Goal: Book appointment/travel/reservation

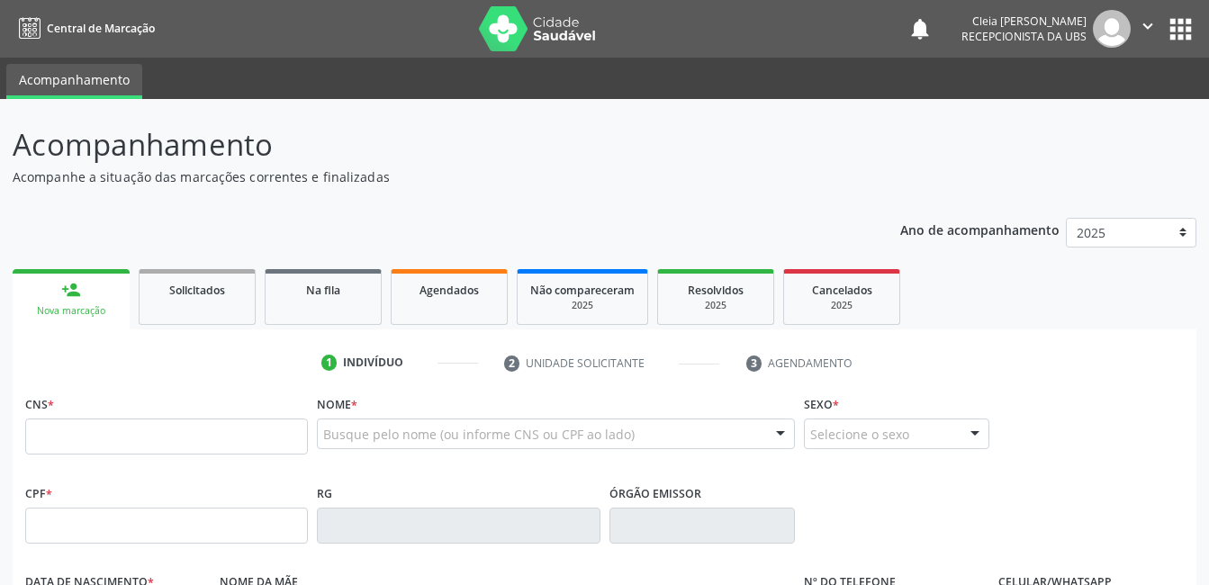
drag, startPoint x: 0, startPoint y: 0, endPoint x: 194, endPoint y: 424, distance: 466.2
click at [194, 424] on input "text" at bounding box center [166, 437] width 283 height 36
paste input "898 0014 6116 7568"
type input "898 0014 6116 7568"
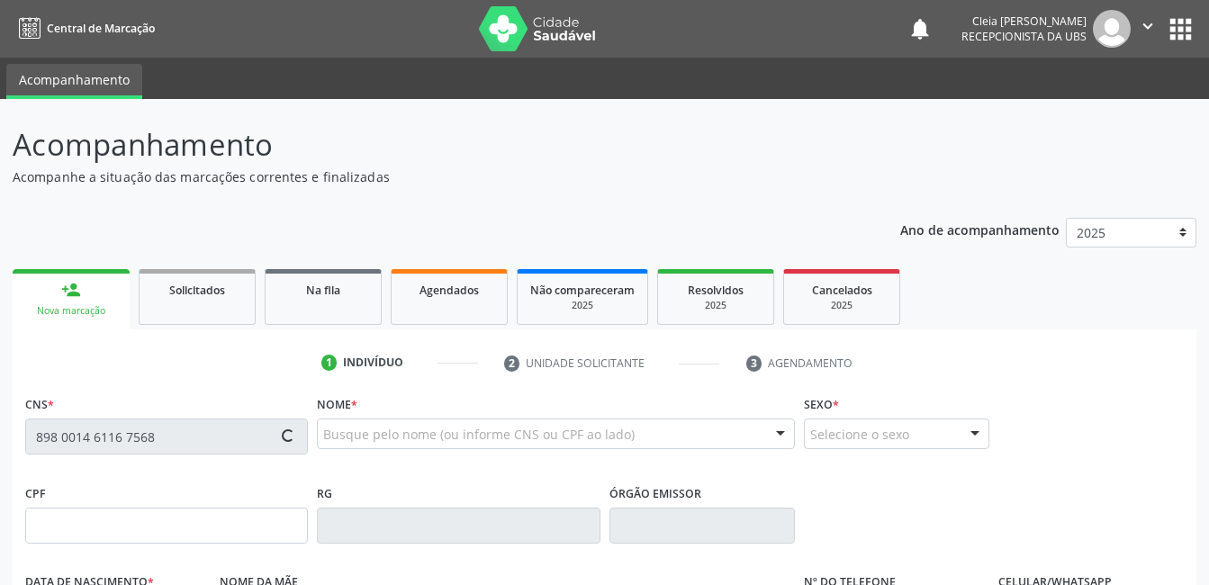
type input "574.704.208-43"
type input "[DATE]"
type input "[PERSON_NAME]"
type input "[PHONE_NUMBER]"
type input "166.421.044-04"
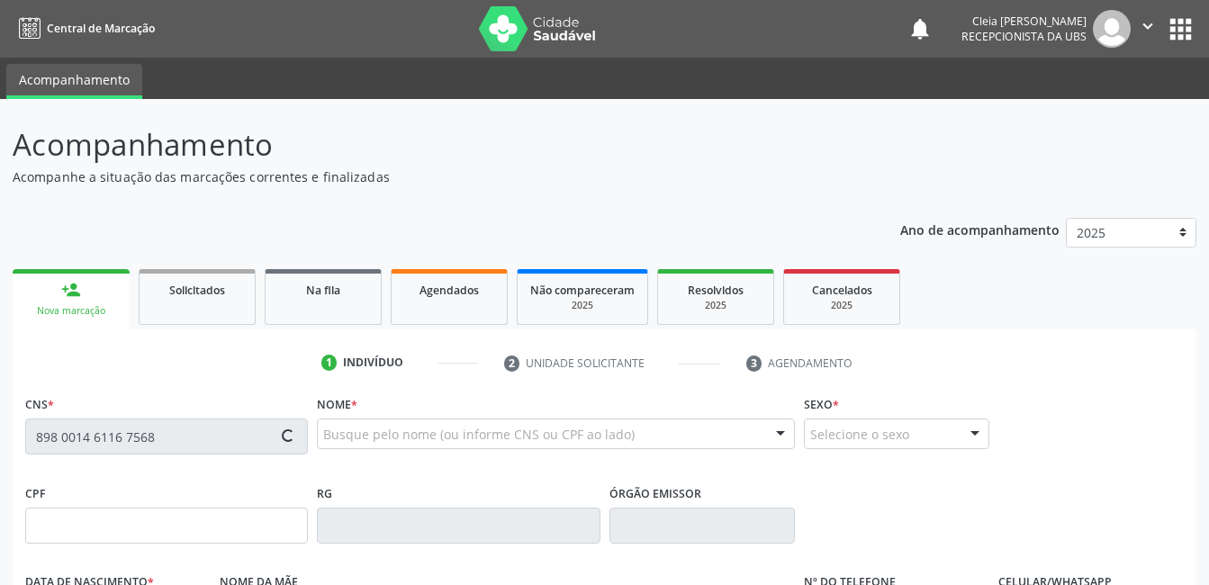
type input "430"
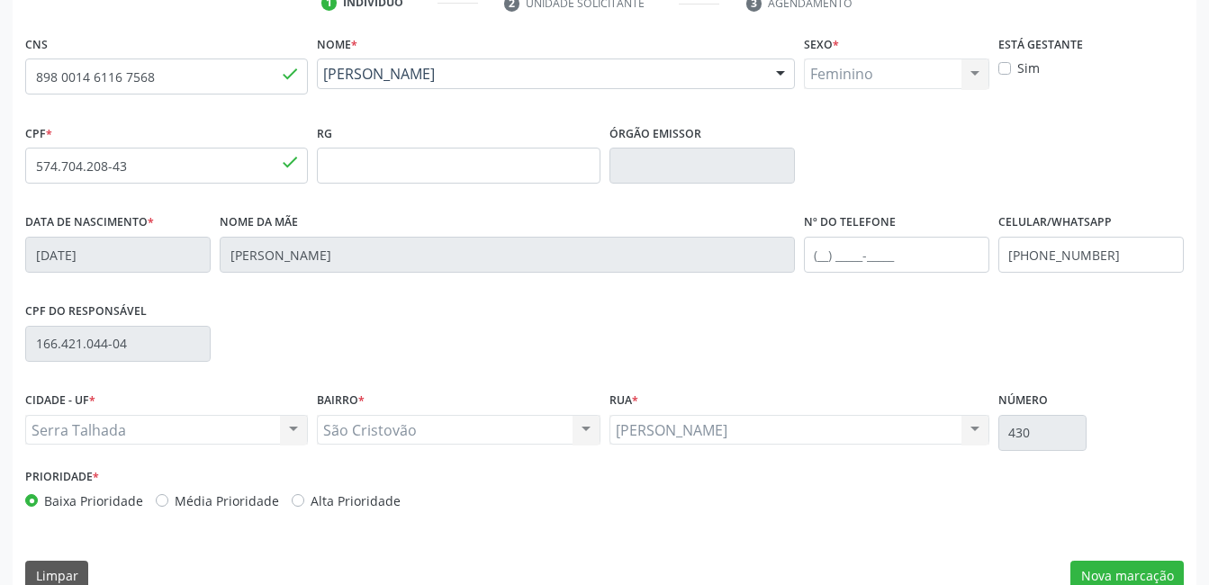
scroll to position [391, 0]
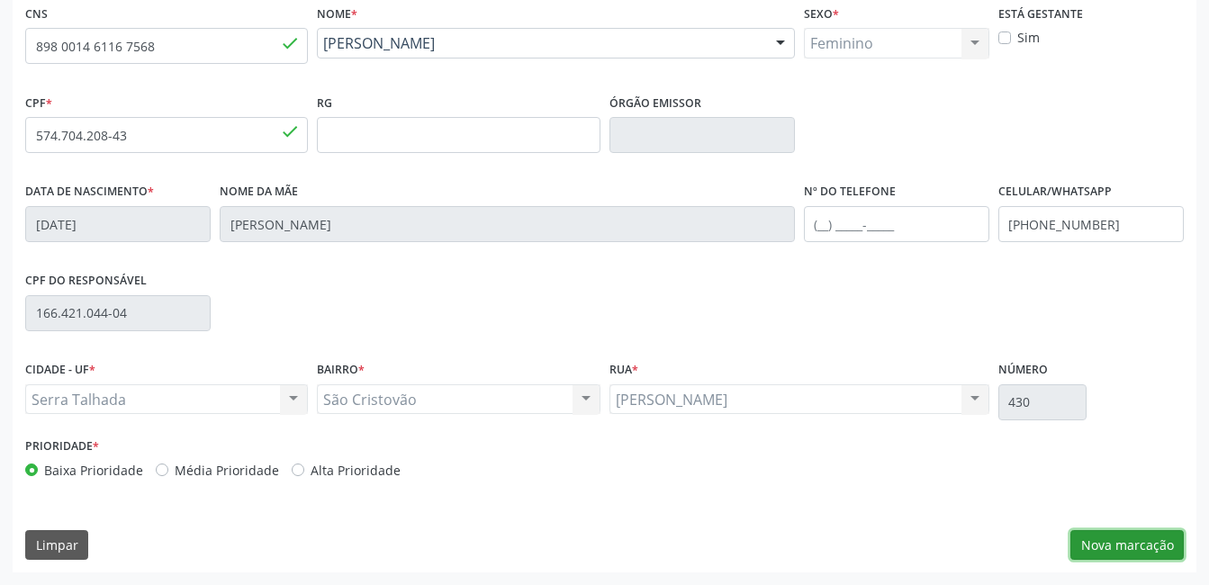
click at [1113, 552] on button "Nova marcação" at bounding box center [1127, 545] width 113 height 31
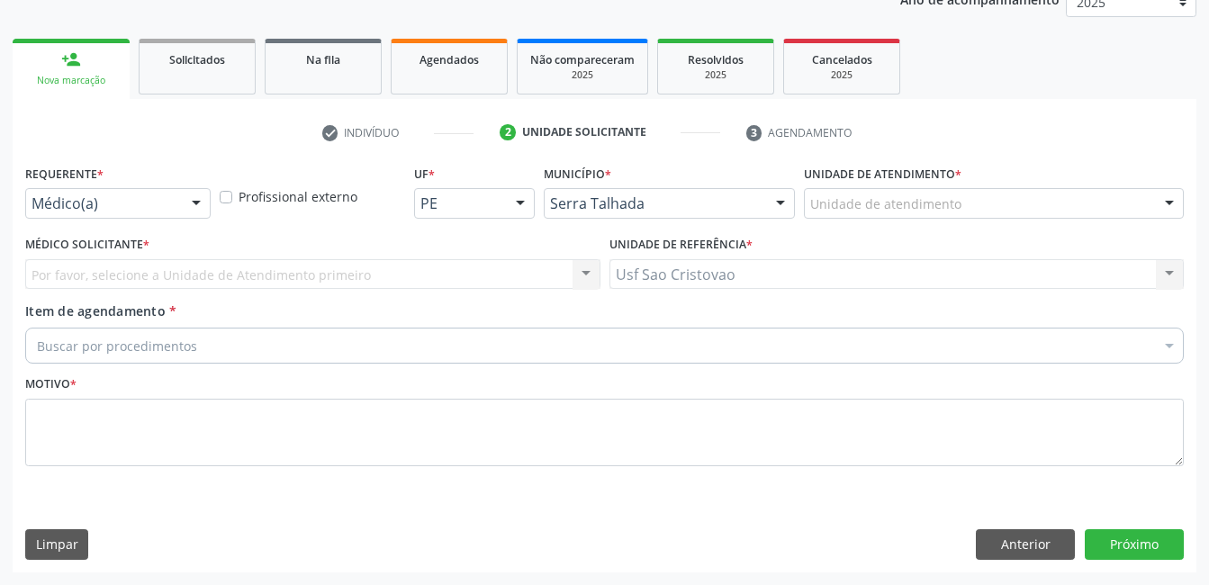
scroll to position [230, 0]
click at [196, 205] on div at bounding box center [196, 204] width 27 height 31
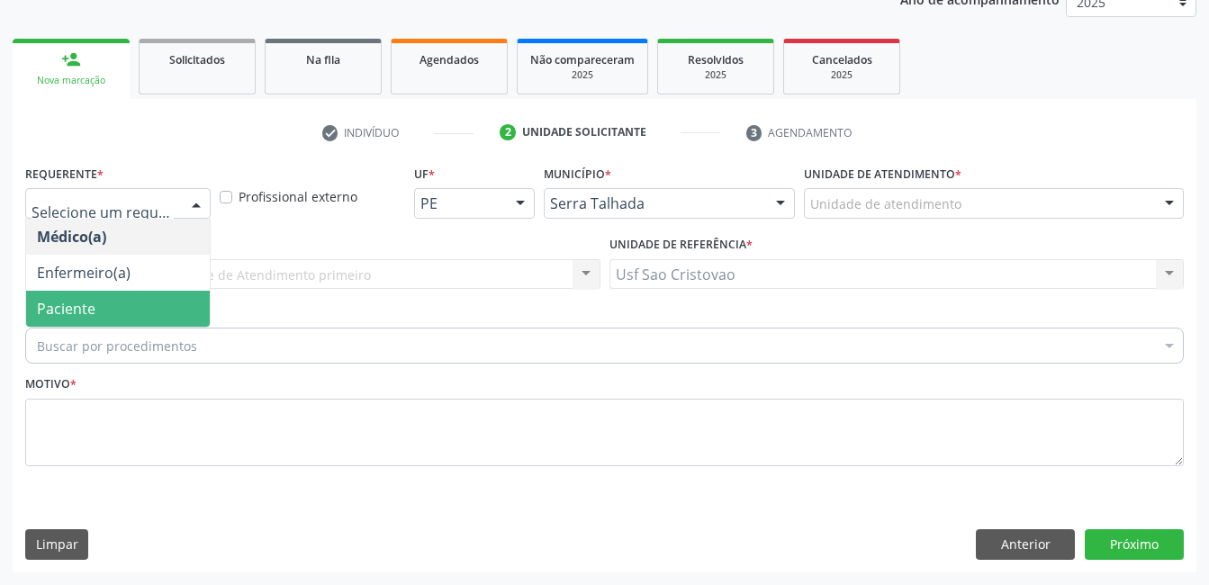
click at [141, 314] on span "Paciente" at bounding box center [118, 309] width 184 height 36
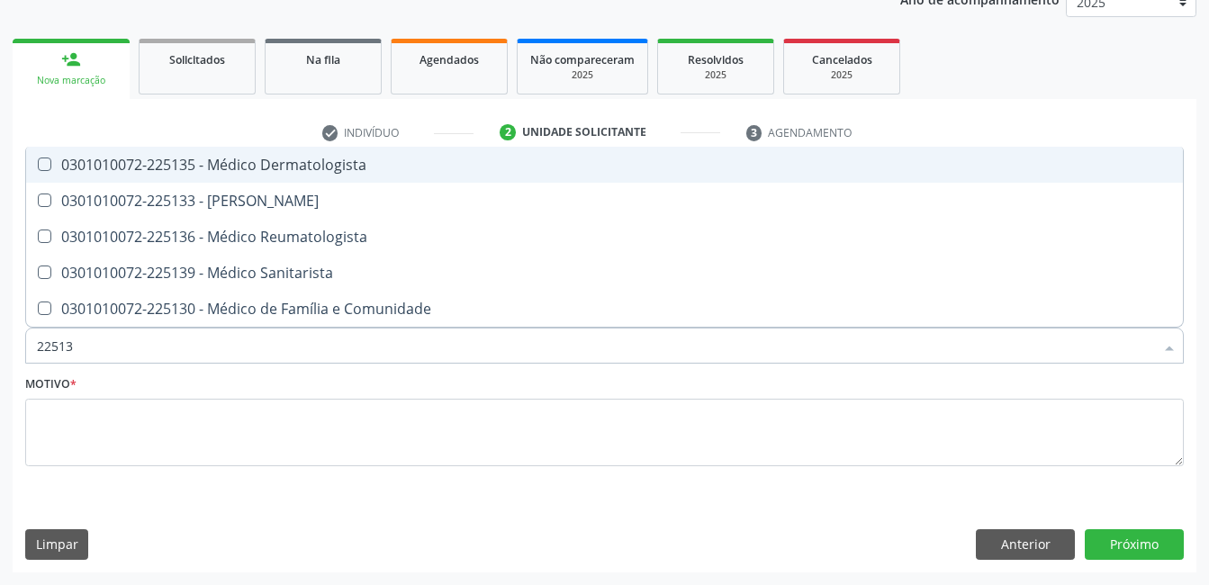
type input "225135"
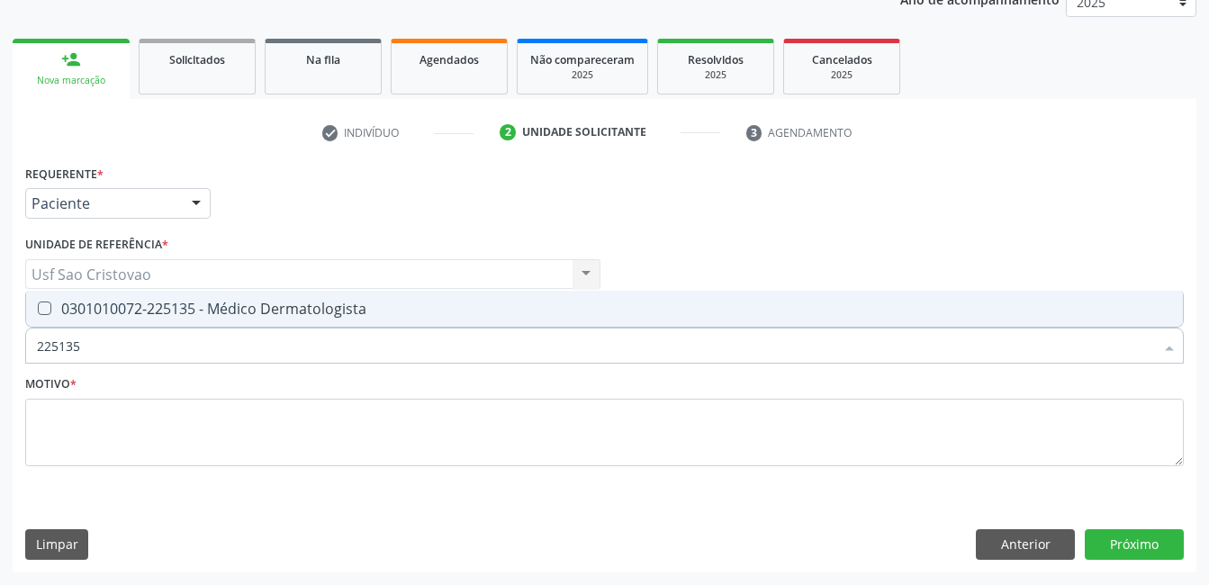
click at [41, 302] on Dermatologista at bounding box center [45, 309] width 14 height 14
click at [38, 303] on Dermatologista "checkbox" at bounding box center [32, 309] width 12 height 12
checkbox Dermatologista "true"
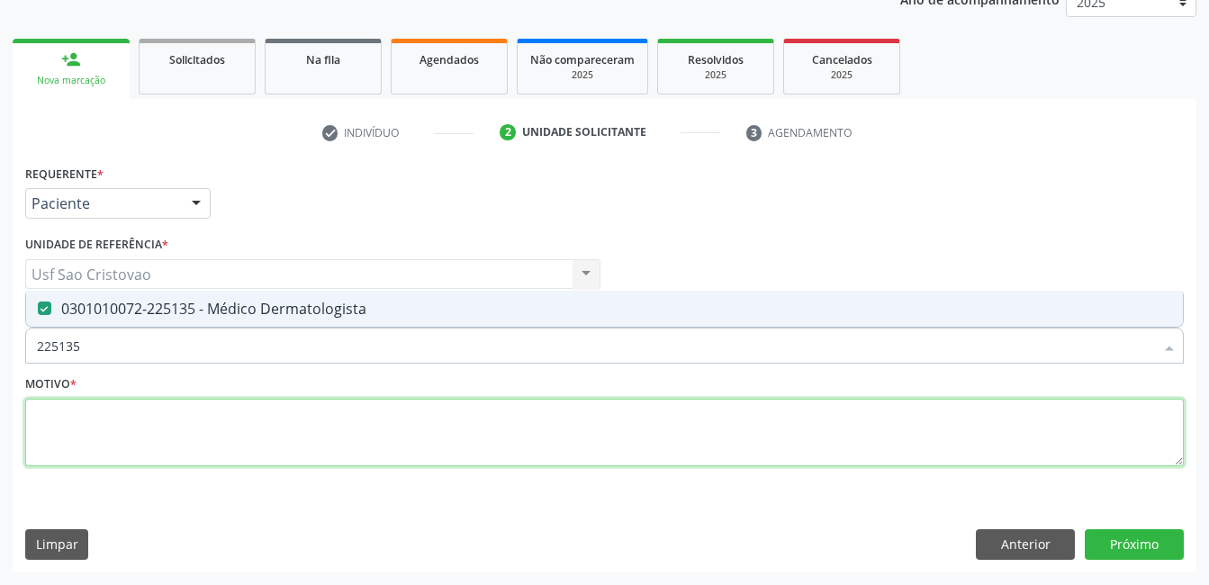
click at [130, 443] on textarea at bounding box center [604, 433] width 1159 height 68
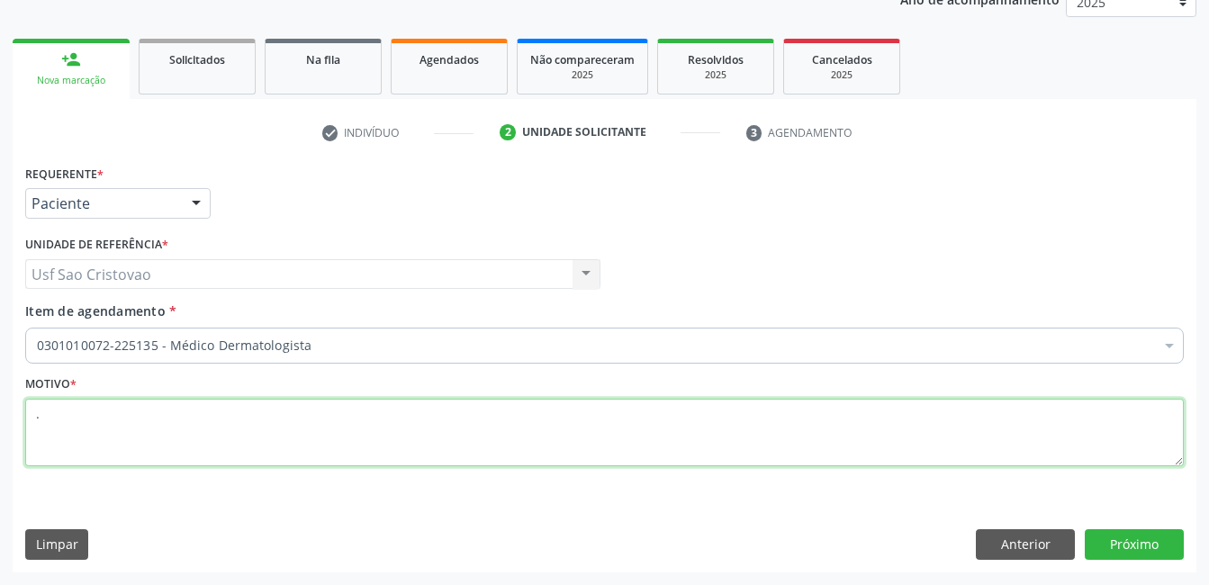
type textarea "."
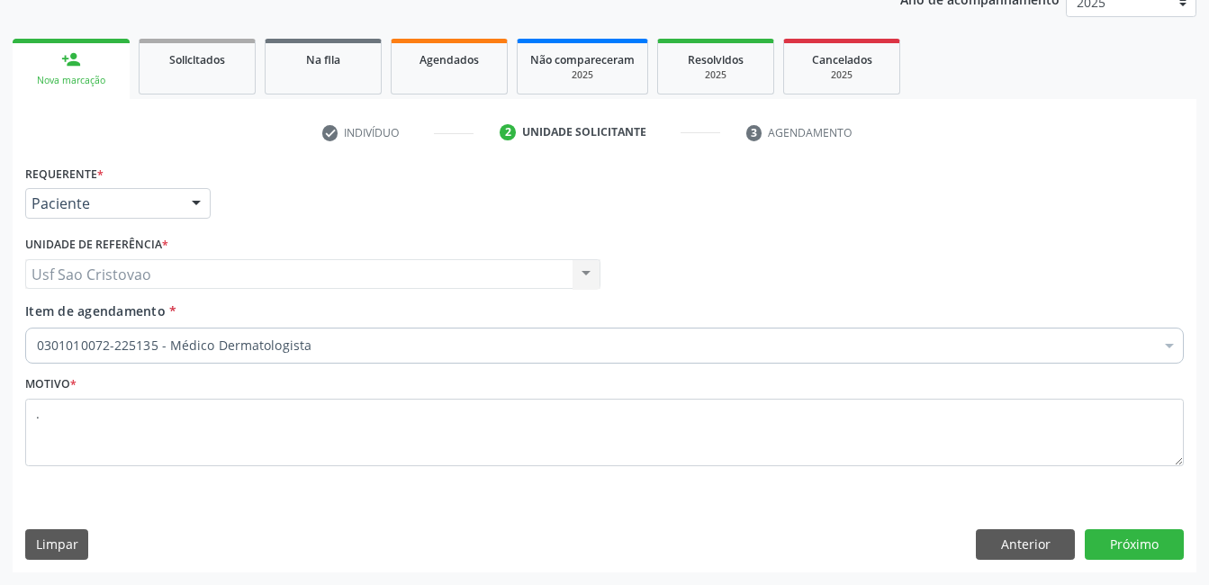
click at [517, 515] on div "Requerente * Paciente Médico(a) Enfermeiro(a) Paciente Nenhum resultado encontr…" at bounding box center [605, 365] width 1184 height 411
click at [1134, 551] on button "Próximo" at bounding box center [1134, 544] width 99 height 31
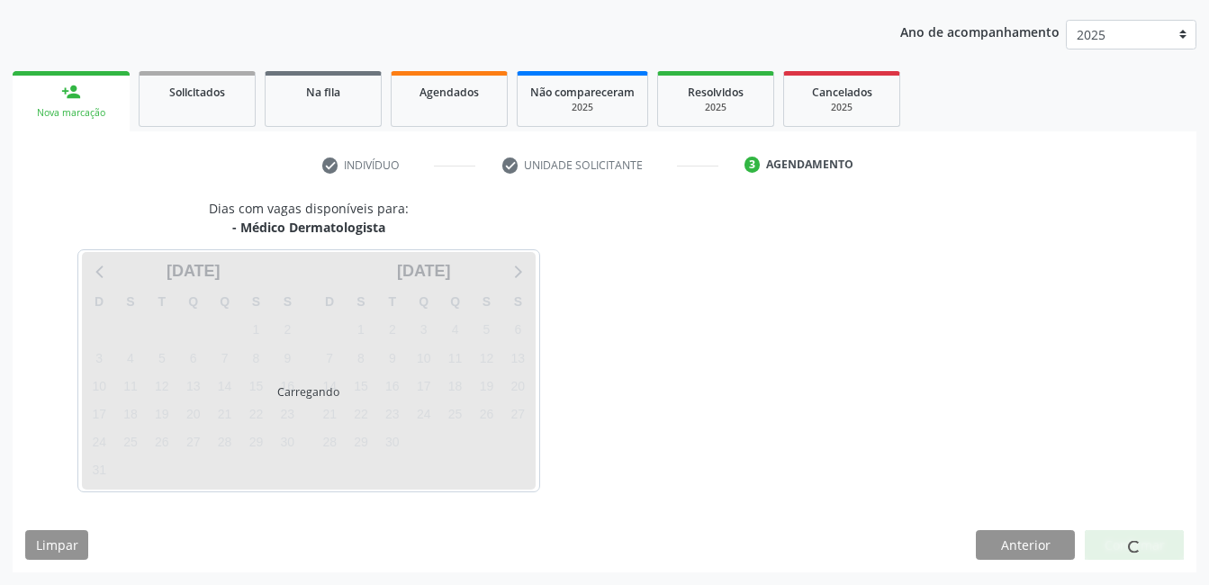
scroll to position [198, 0]
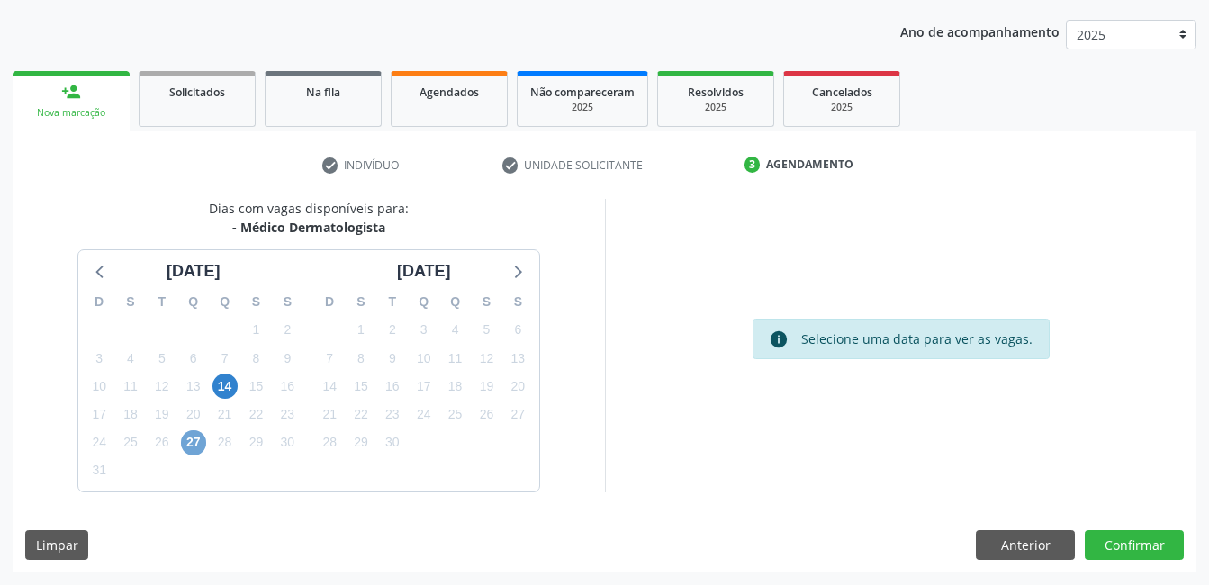
click at [199, 442] on span "27" at bounding box center [193, 442] width 25 height 25
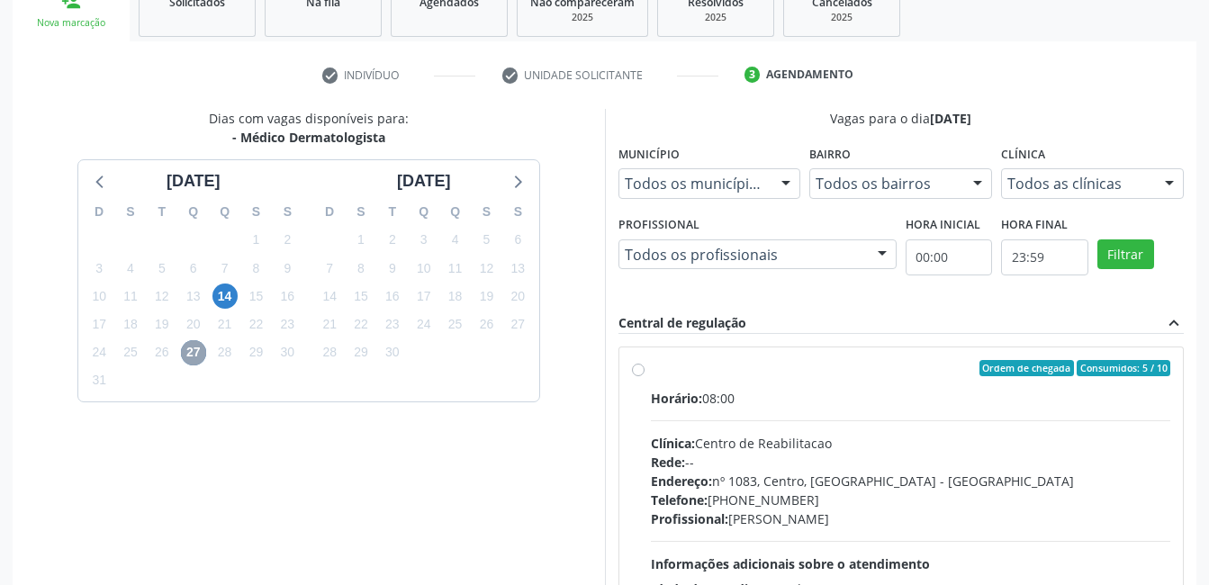
scroll to position [378, 0]
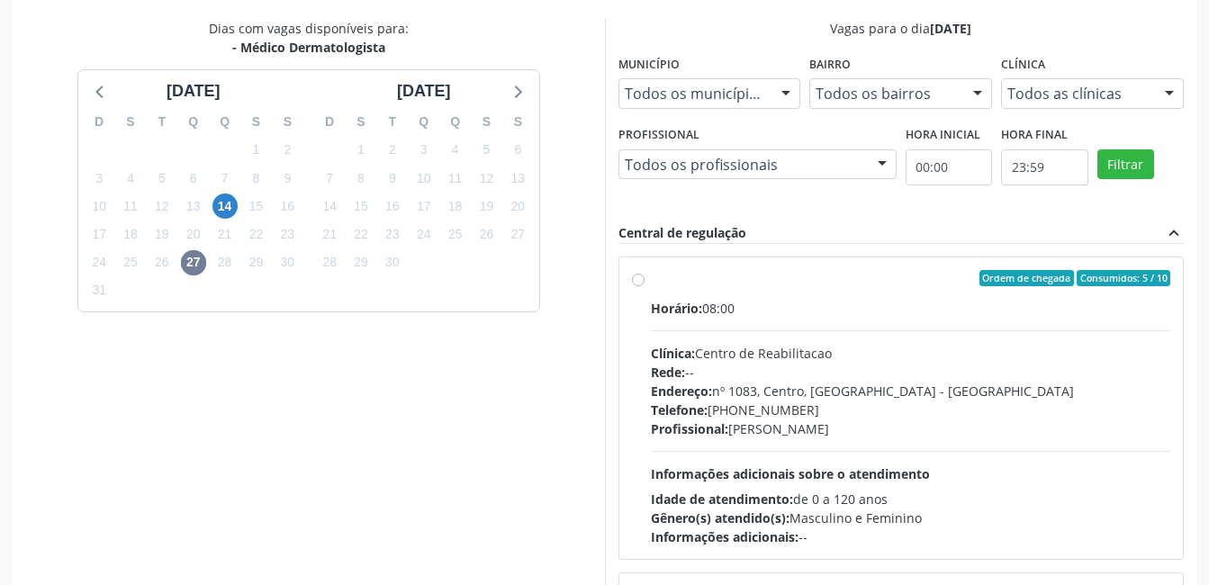
click at [651, 279] on label "Ordem de chegada Consumidos: 5 / 10 Horário: 08:00 Clínica: Centro de Reabilita…" at bounding box center [911, 408] width 520 height 276
click at [638, 279] on input "Ordem de chegada Consumidos: 5 / 10 Horário: 08:00 Clínica: Centro de Reabilita…" at bounding box center [638, 278] width 13 height 16
radio input "true"
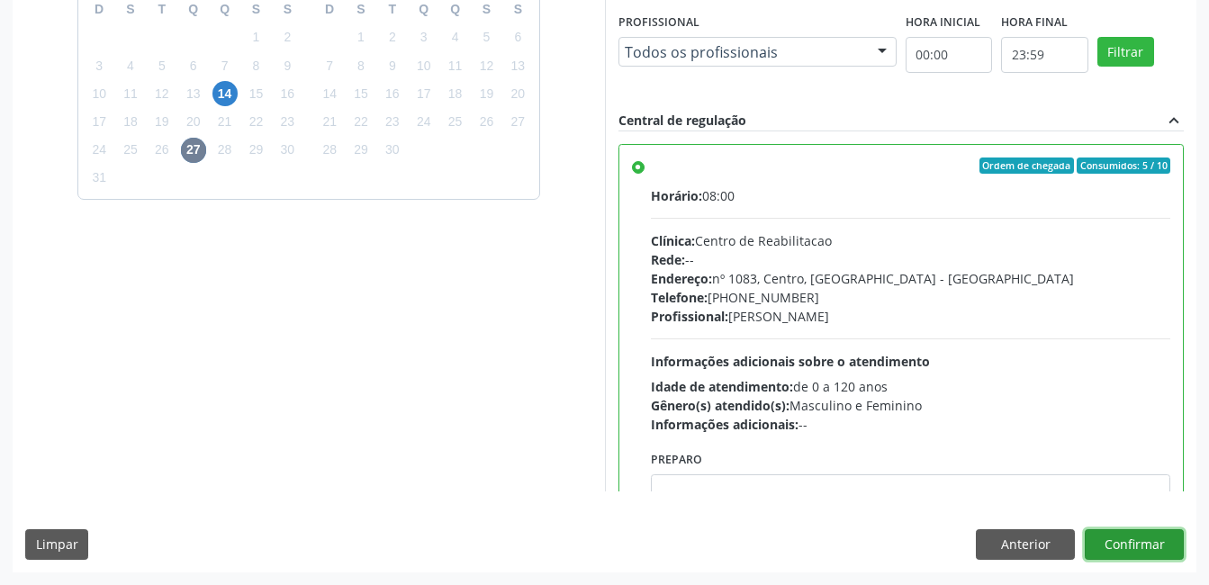
click at [1122, 548] on button "Confirmar" at bounding box center [1134, 544] width 99 height 31
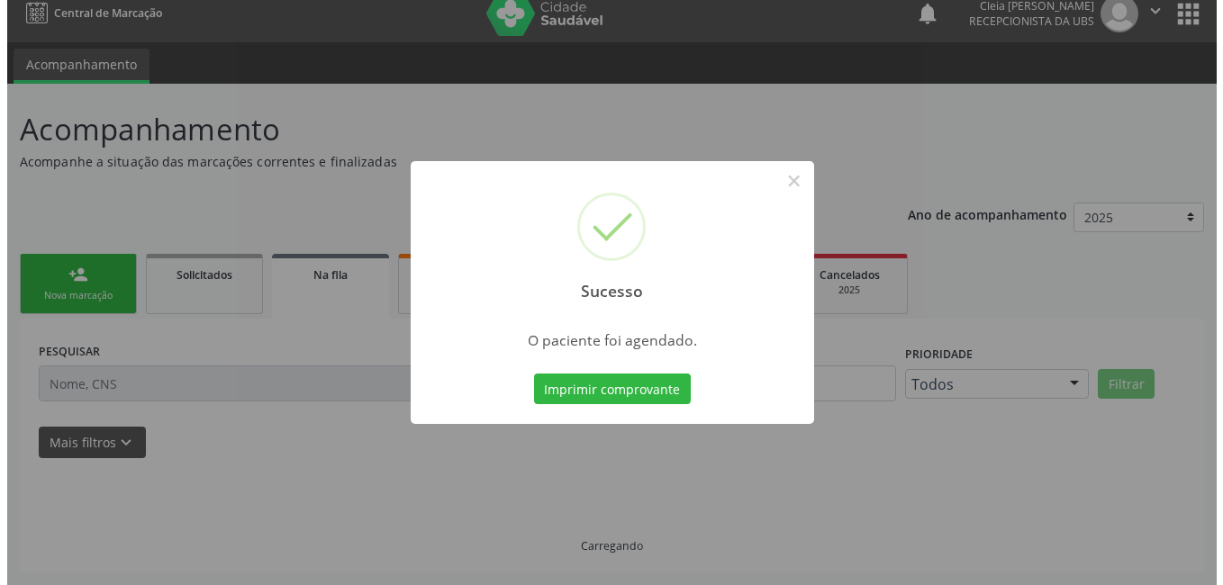
scroll to position [0, 0]
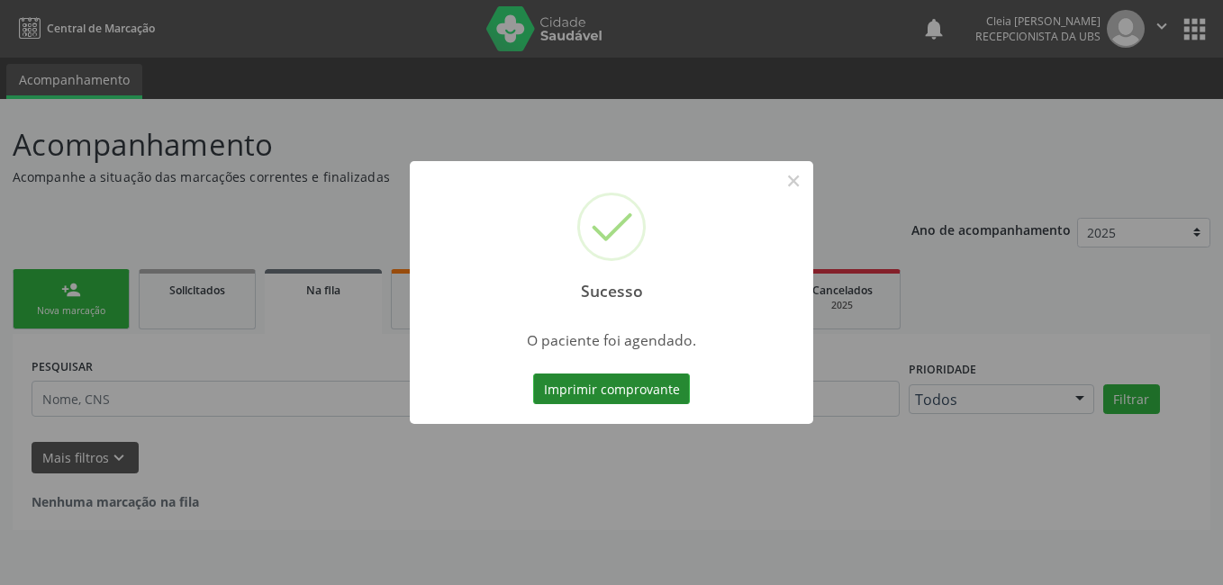
click at [664, 383] on button "Imprimir comprovante" at bounding box center [611, 389] width 157 height 31
